Goal: Information Seeking & Learning: Learn about a topic

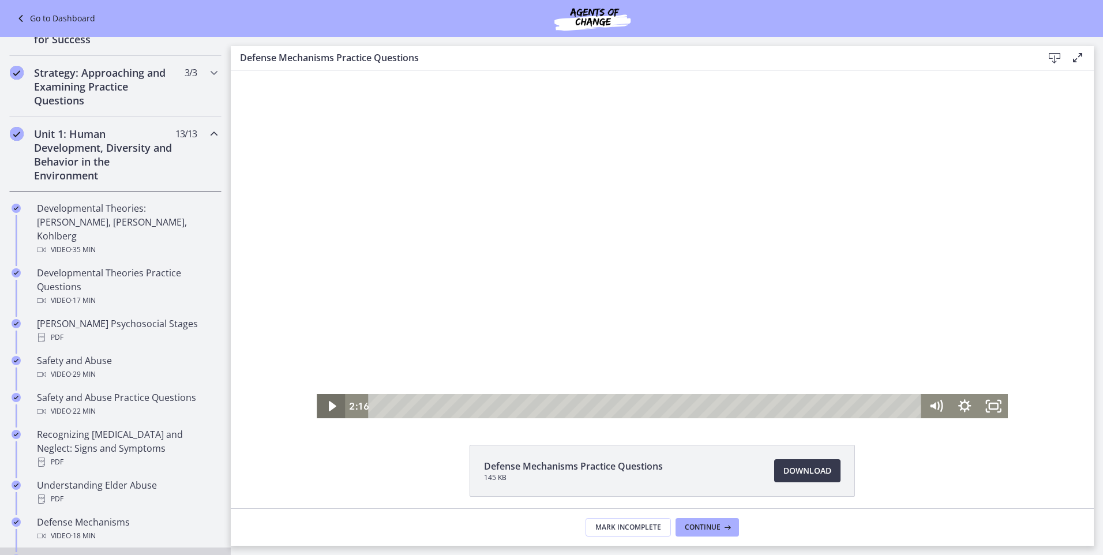
click at [329, 405] on icon "Play Video" at bounding box center [331, 406] width 7 height 10
click at [728, 406] on div "4:35" at bounding box center [646, 406] width 535 height 24
click at [726, 408] on div "4:34" at bounding box center [646, 406] width 535 height 24
click at [724, 408] on div "4:32" at bounding box center [646, 406] width 535 height 24
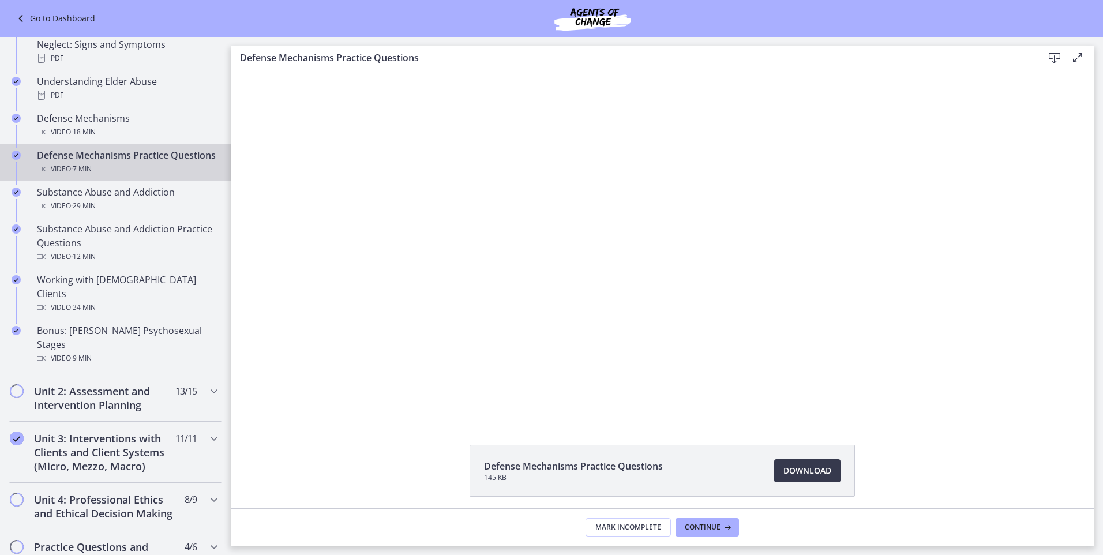
scroll to position [556, 0]
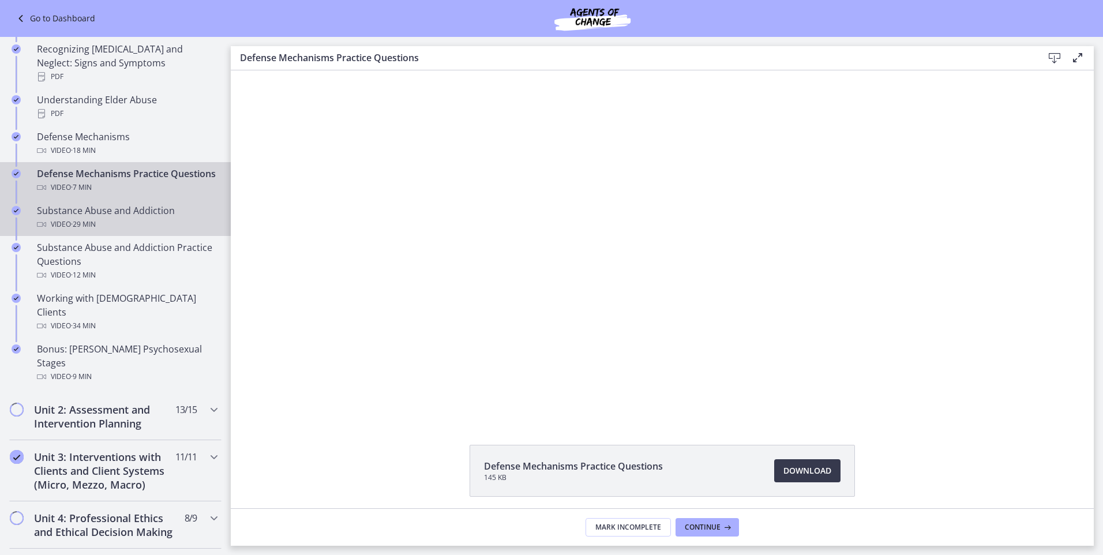
click at [138, 208] on div "Substance Abuse and Addiction Video · 29 min" at bounding box center [127, 218] width 180 height 28
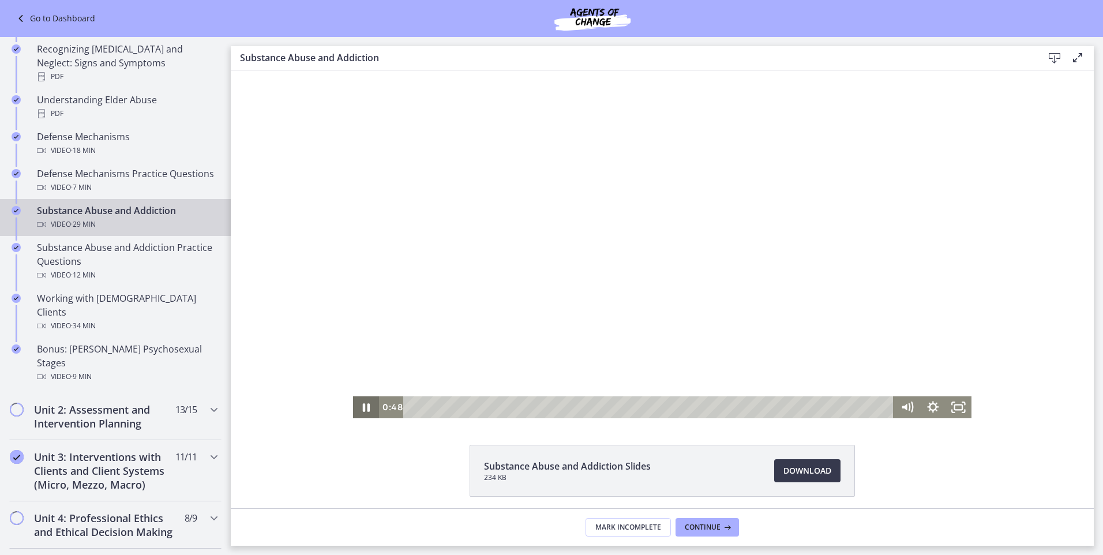
click at [365, 406] on icon "Pause" at bounding box center [366, 407] width 7 height 9
click at [366, 403] on icon "Play Video" at bounding box center [367, 407] width 26 height 22
click at [357, 411] on icon "Pause" at bounding box center [366, 407] width 26 height 22
click at [358, 410] on icon "Play Video" at bounding box center [367, 407] width 31 height 27
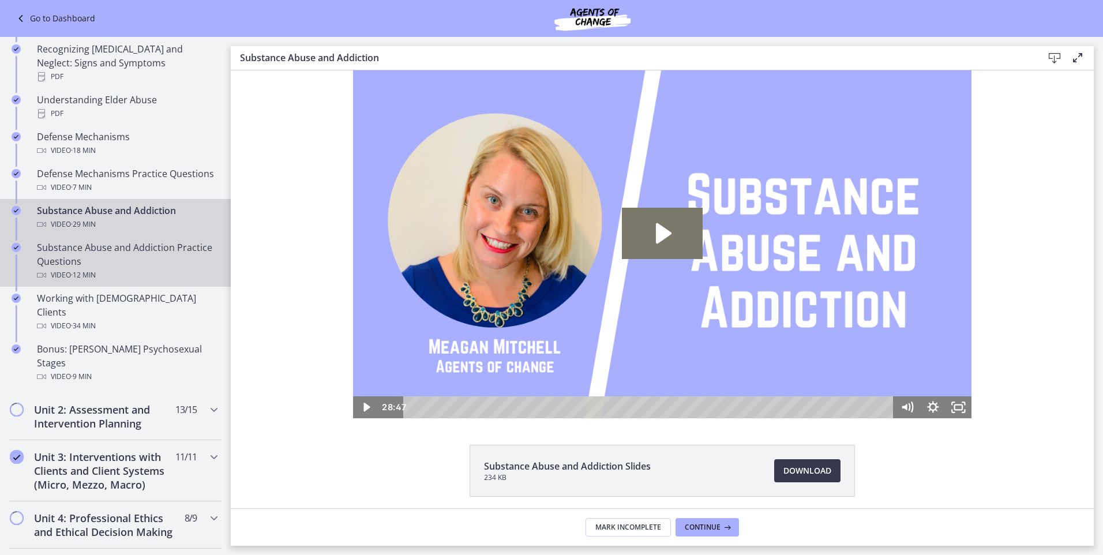
click at [69, 266] on div "Substance Abuse and Addiction Practice Questions Video · 12 min" at bounding box center [127, 262] width 180 height 42
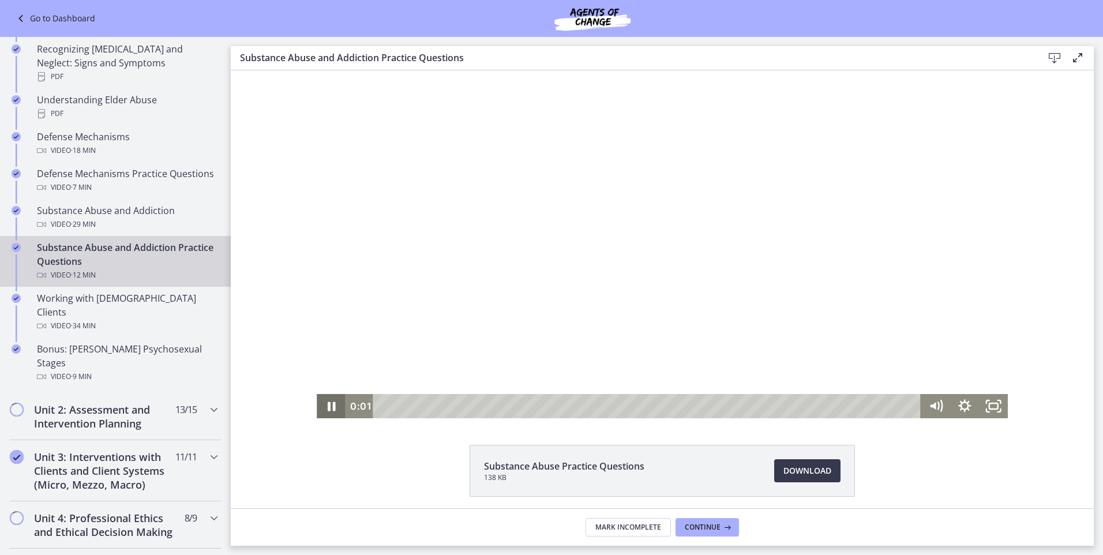
click at [328, 407] on icon "Pause" at bounding box center [332, 406] width 8 height 9
click at [322, 400] on icon "Play Video" at bounding box center [332, 406] width 35 height 29
click at [331, 406] on icon "Pause" at bounding box center [331, 406] width 35 height 29
click at [332, 410] on icon "Play Video" at bounding box center [332, 406] width 29 height 24
click at [656, 403] on div "Playbar" at bounding box center [649, 406] width 531 height 24
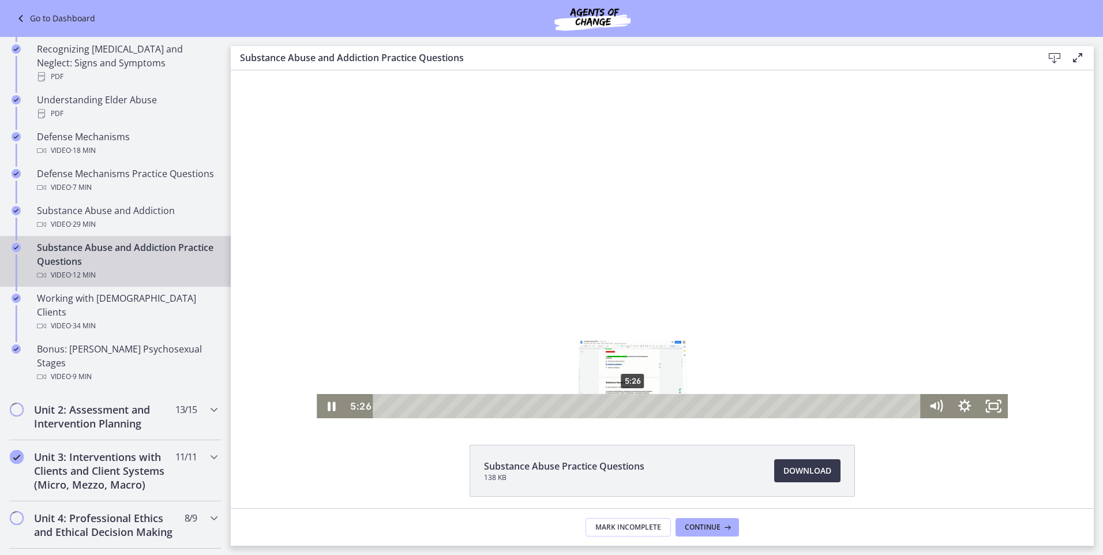
click at [629, 406] on div "5:26" at bounding box center [649, 406] width 531 height 24
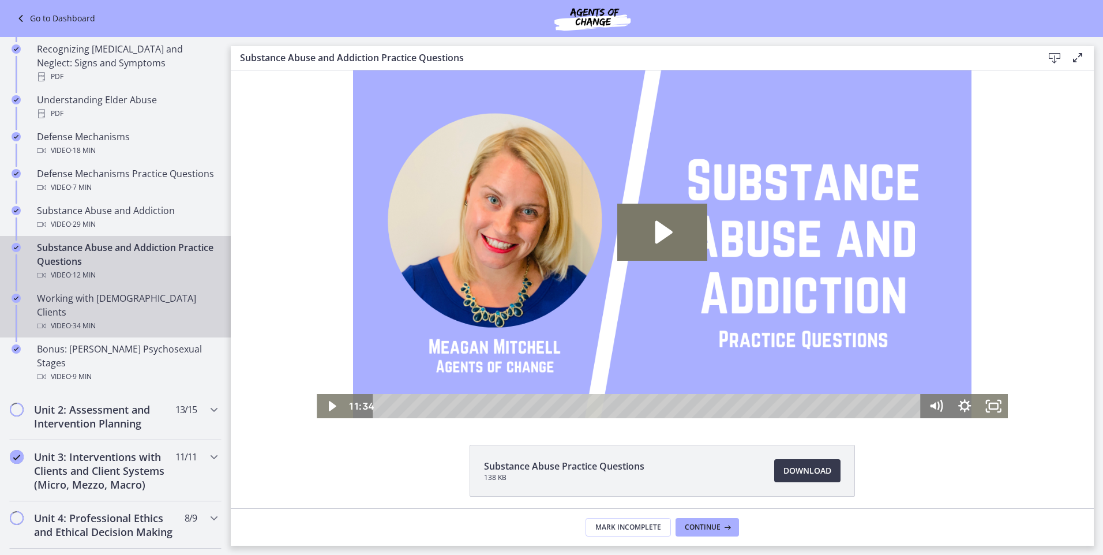
click at [113, 319] on div "Video · 34 min" at bounding box center [127, 326] width 180 height 14
